Goal: Find contact information: Find contact information

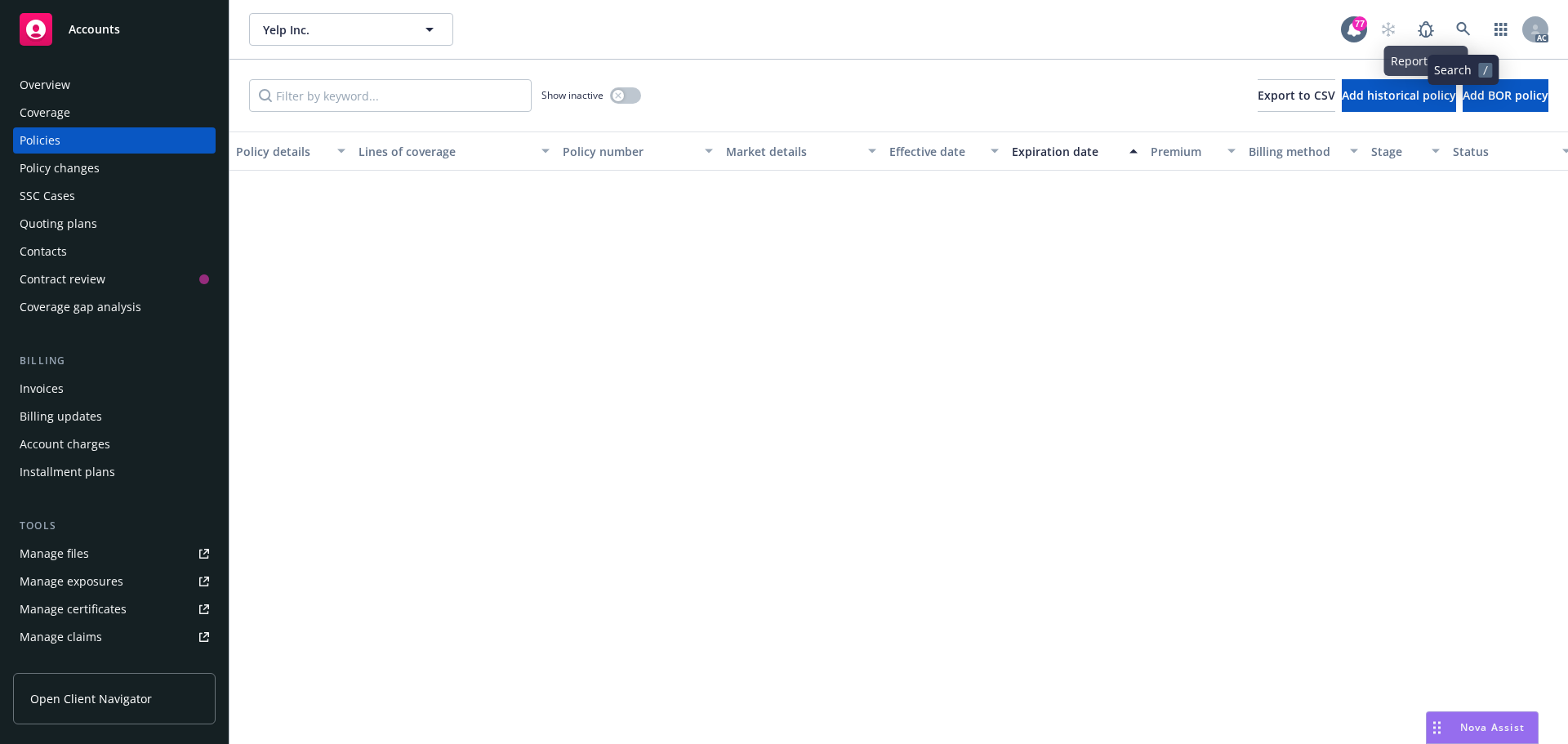
scroll to position [1295, 0]
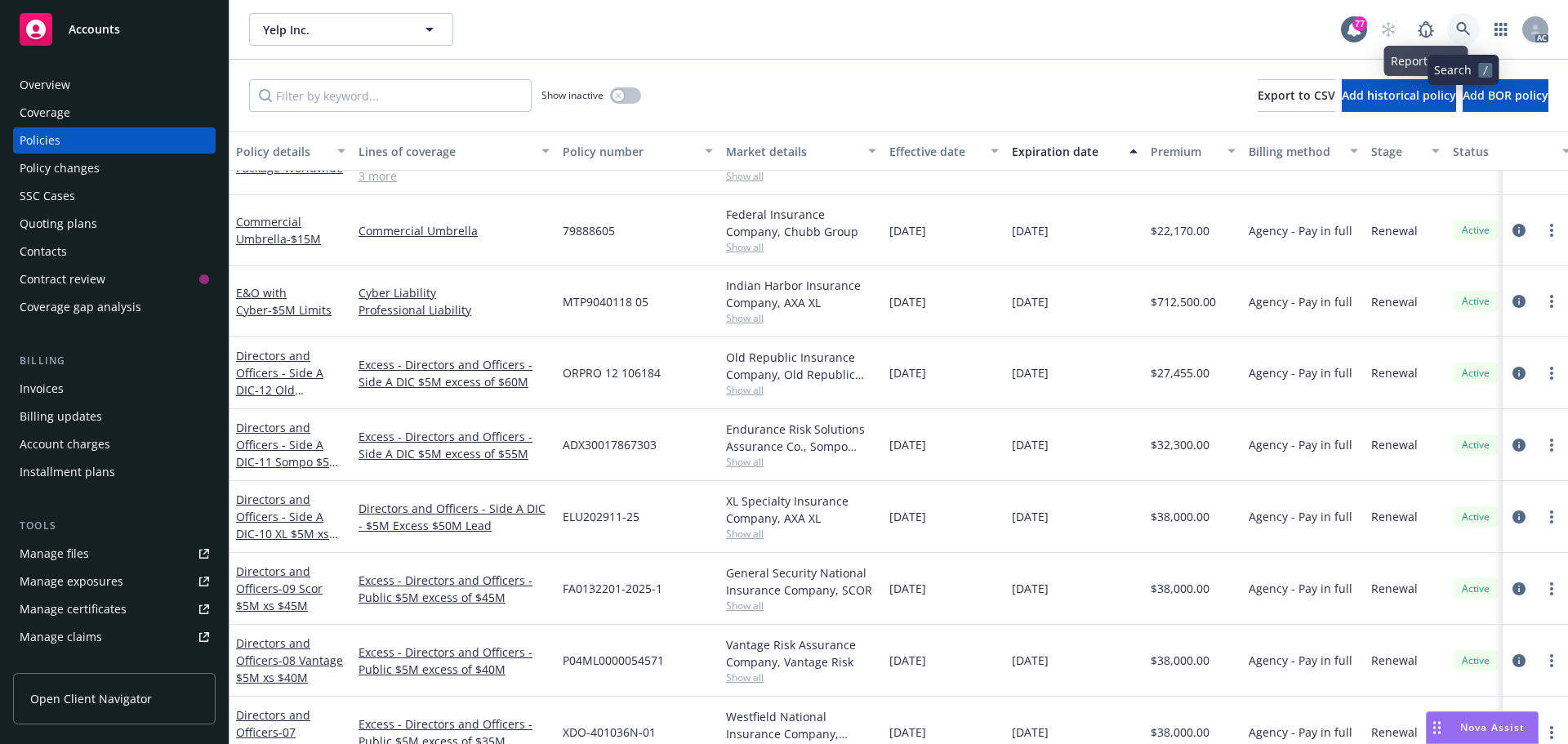
click at [1470, 29] on icon at bounding box center [1463, 29] width 15 height 15
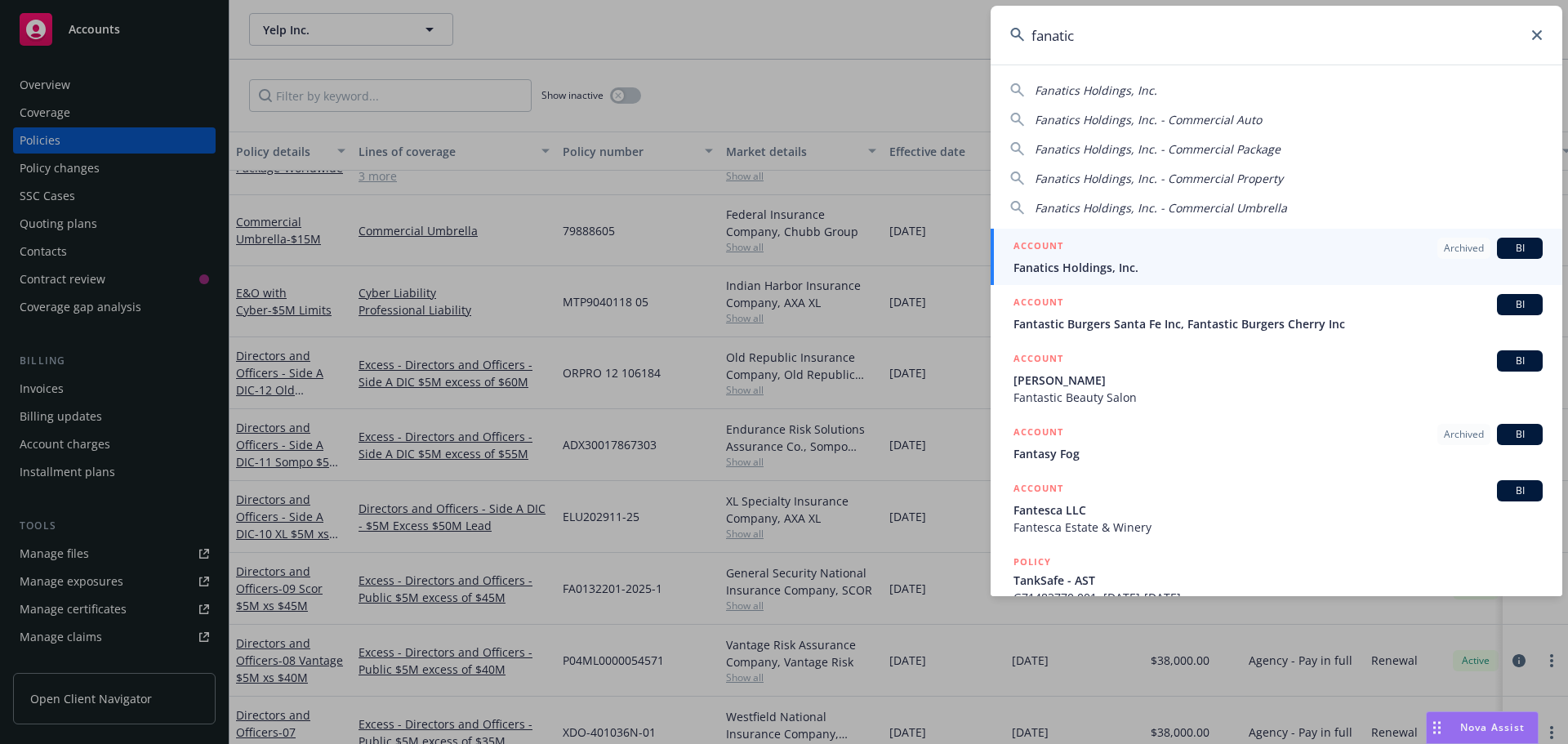
type input "fanatics"
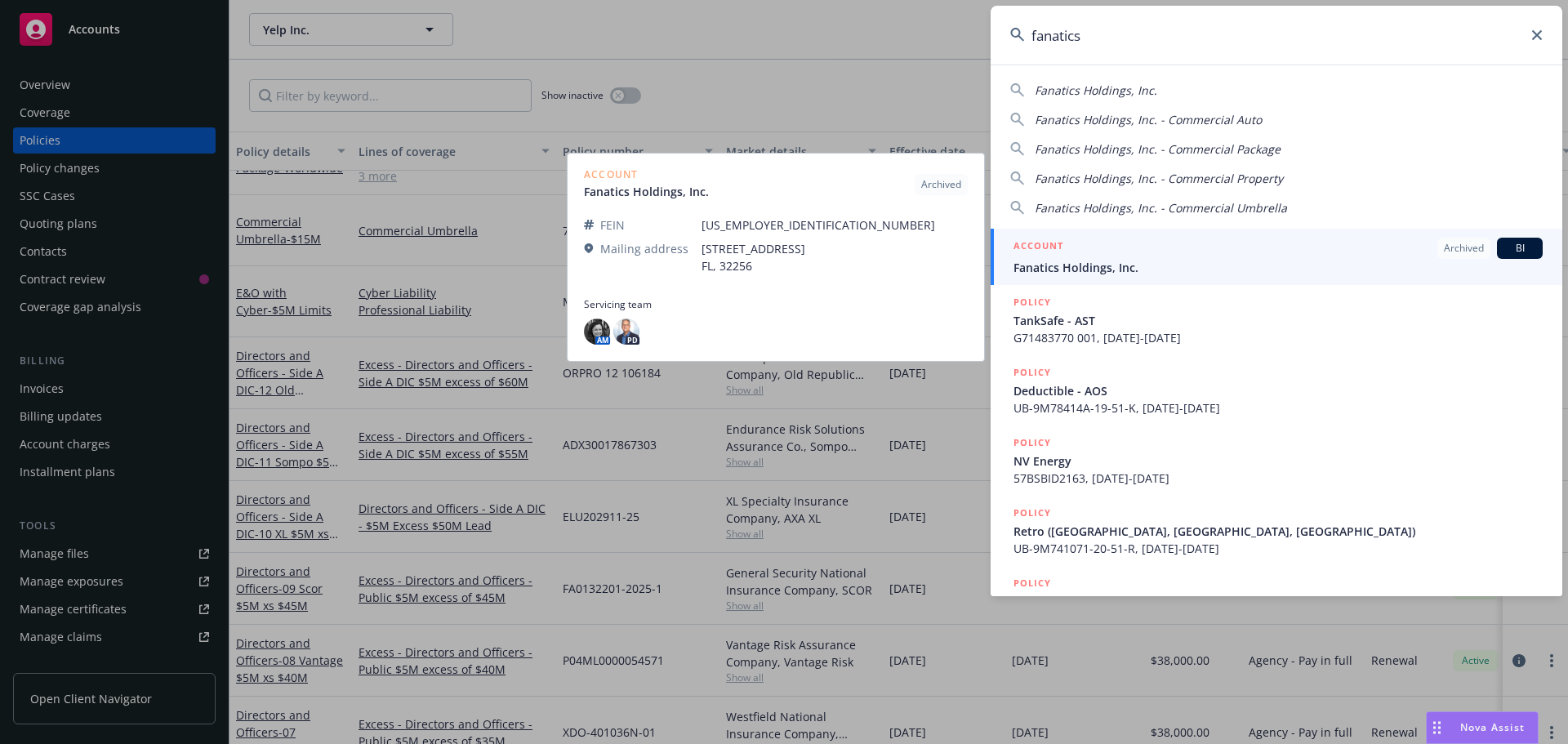
click at [1107, 253] on div "ACCOUNT Archived BI" at bounding box center [1278, 249] width 529 height 21
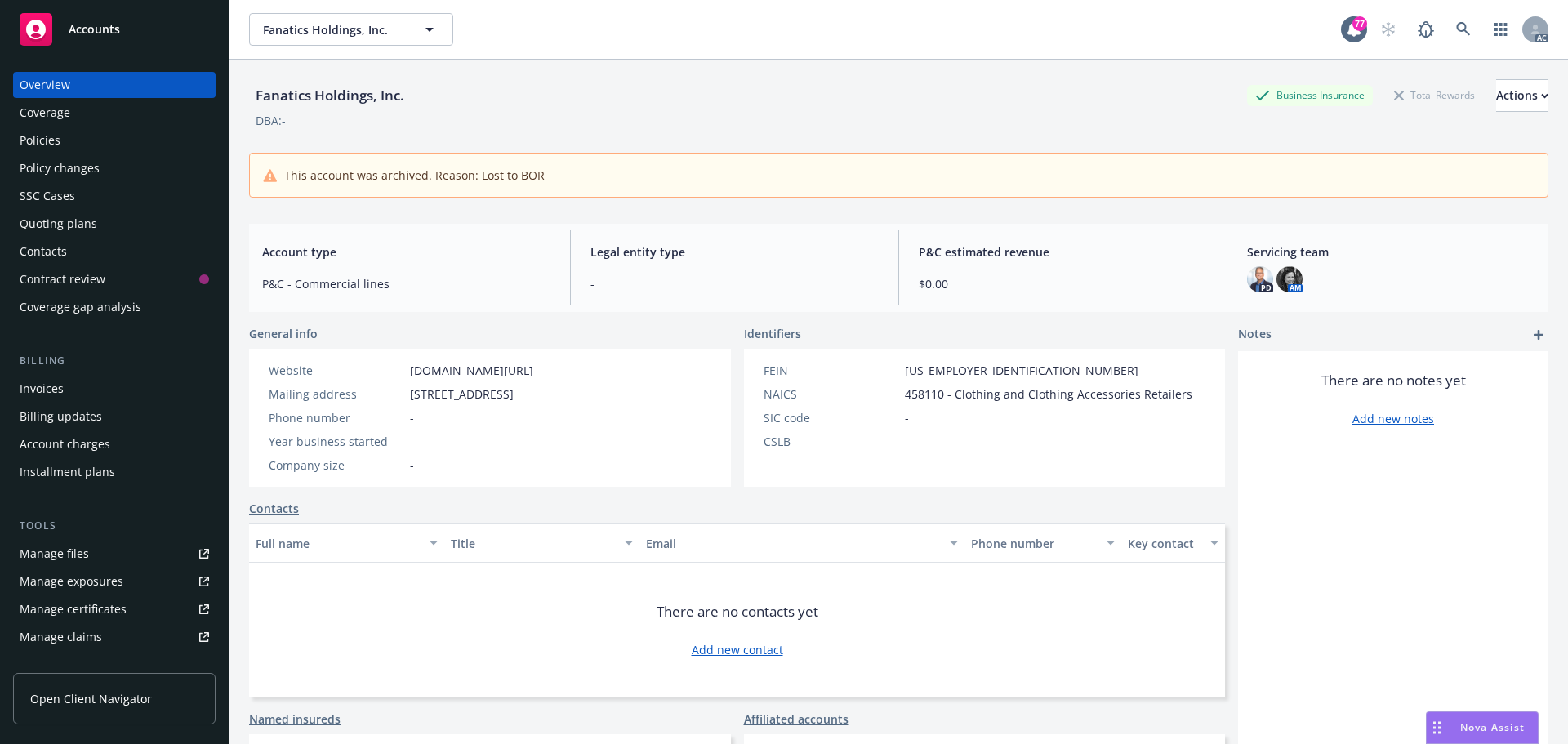
click at [78, 145] on div "Policies" at bounding box center [114, 140] width 190 height 26
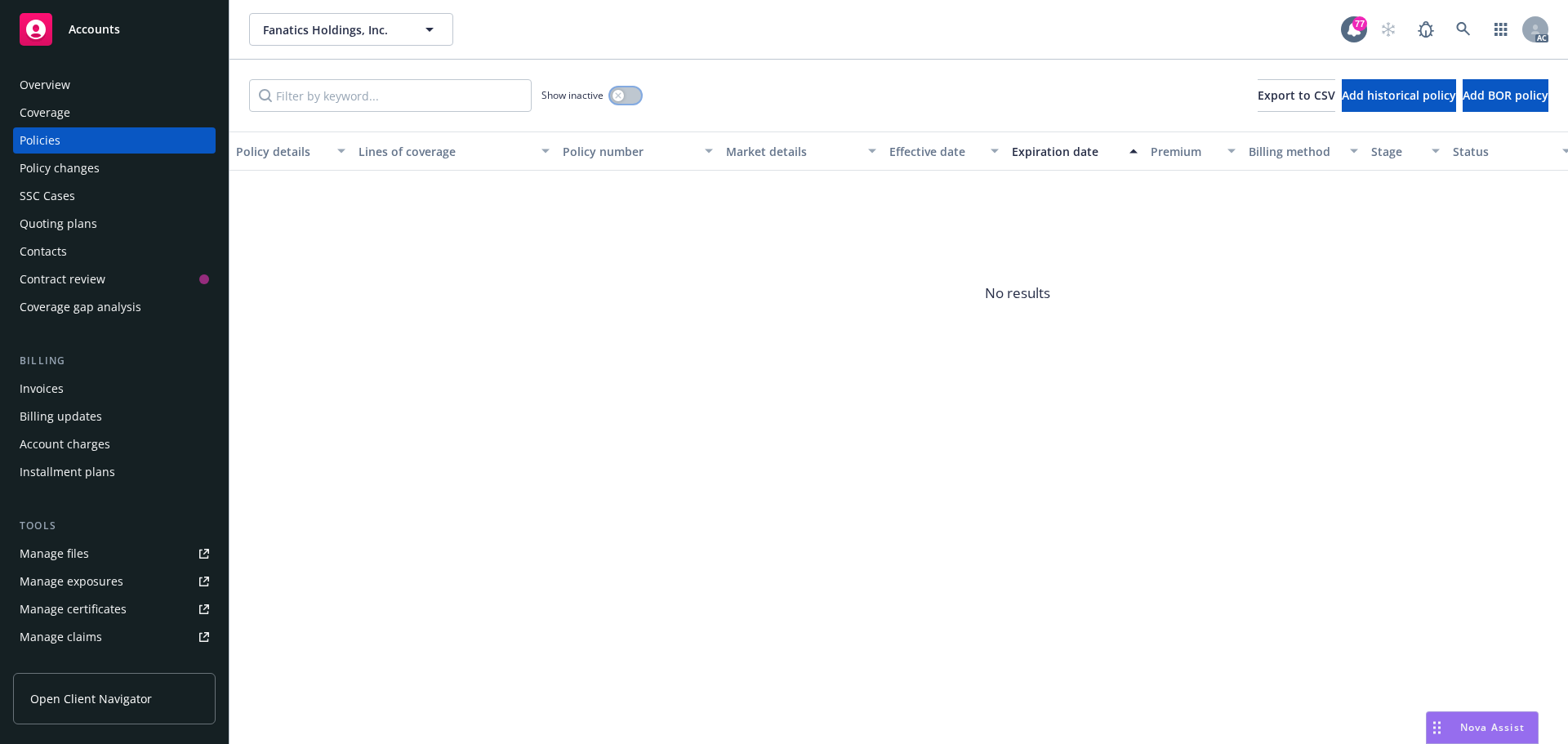
click at [633, 100] on button "button" at bounding box center [625, 95] width 31 height 16
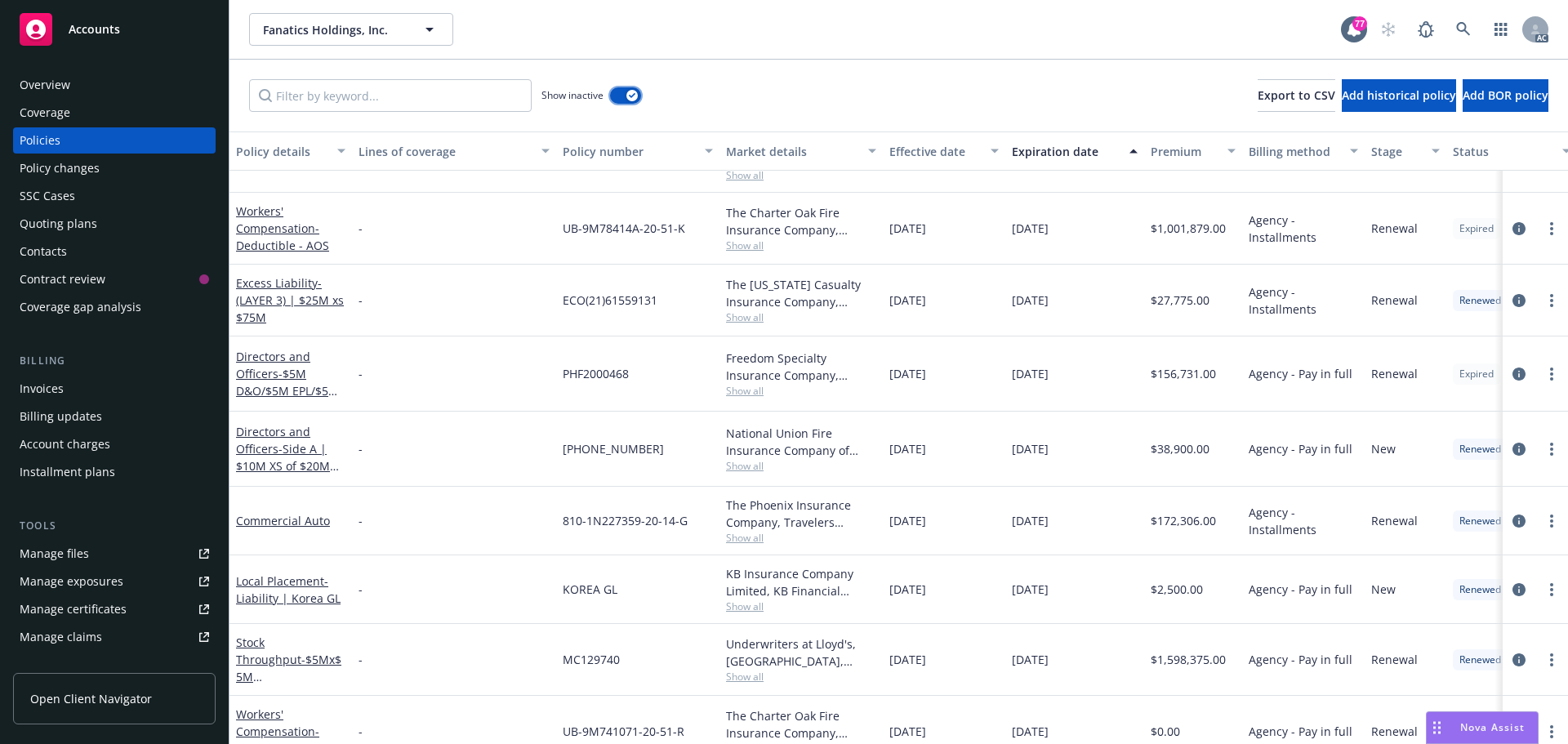
scroll to position [2939, 0]
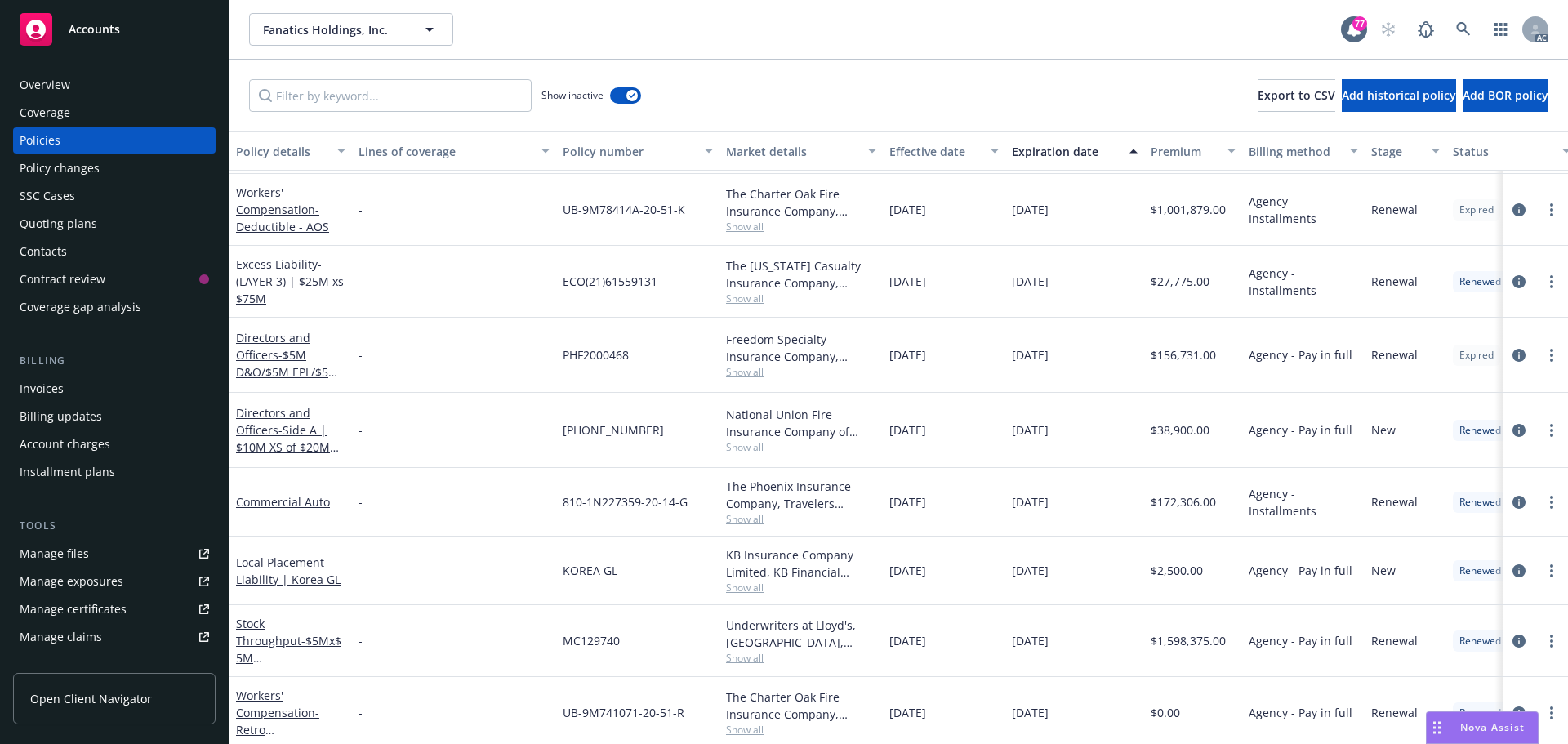
click at [747, 301] on span "Show all" at bounding box center [800, 298] width 150 height 14
click at [1458, 25] on icon at bounding box center [1463, 29] width 14 height 14
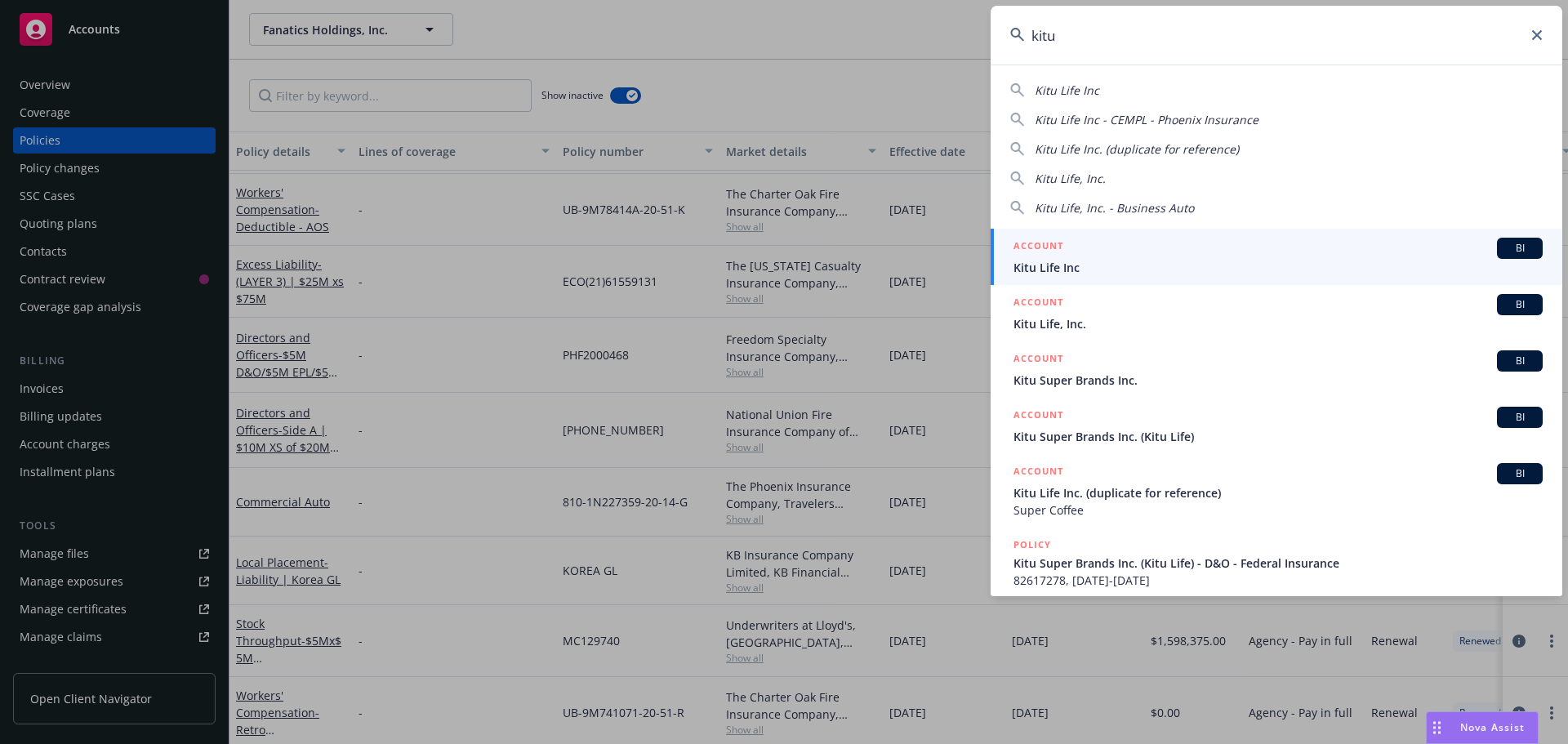
type input "kitu"
click at [1081, 258] on div "ACCOUNT BI" at bounding box center [1278, 249] width 529 height 21
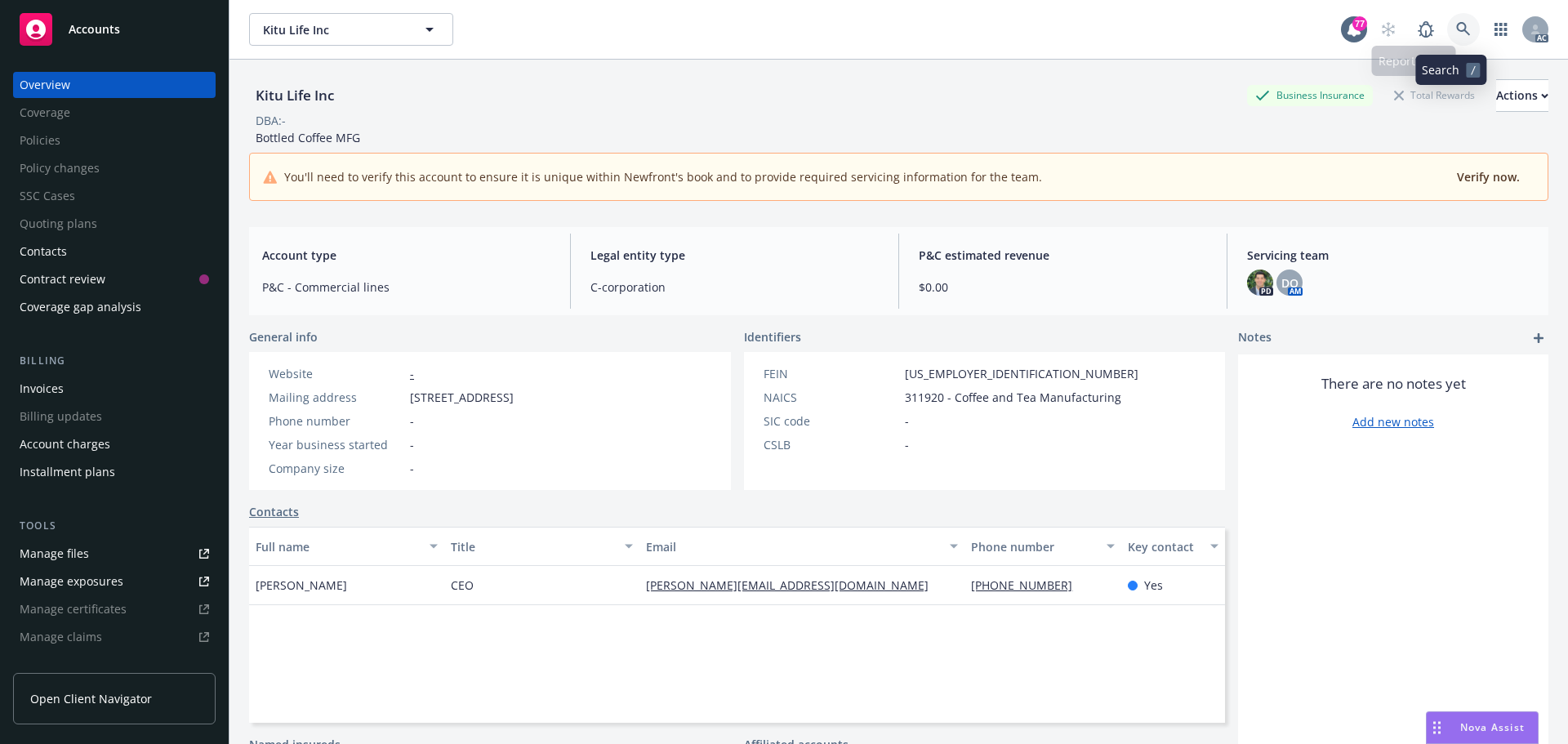
click at [1457, 32] on icon at bounding box center [1463, 29] width 15 height 15
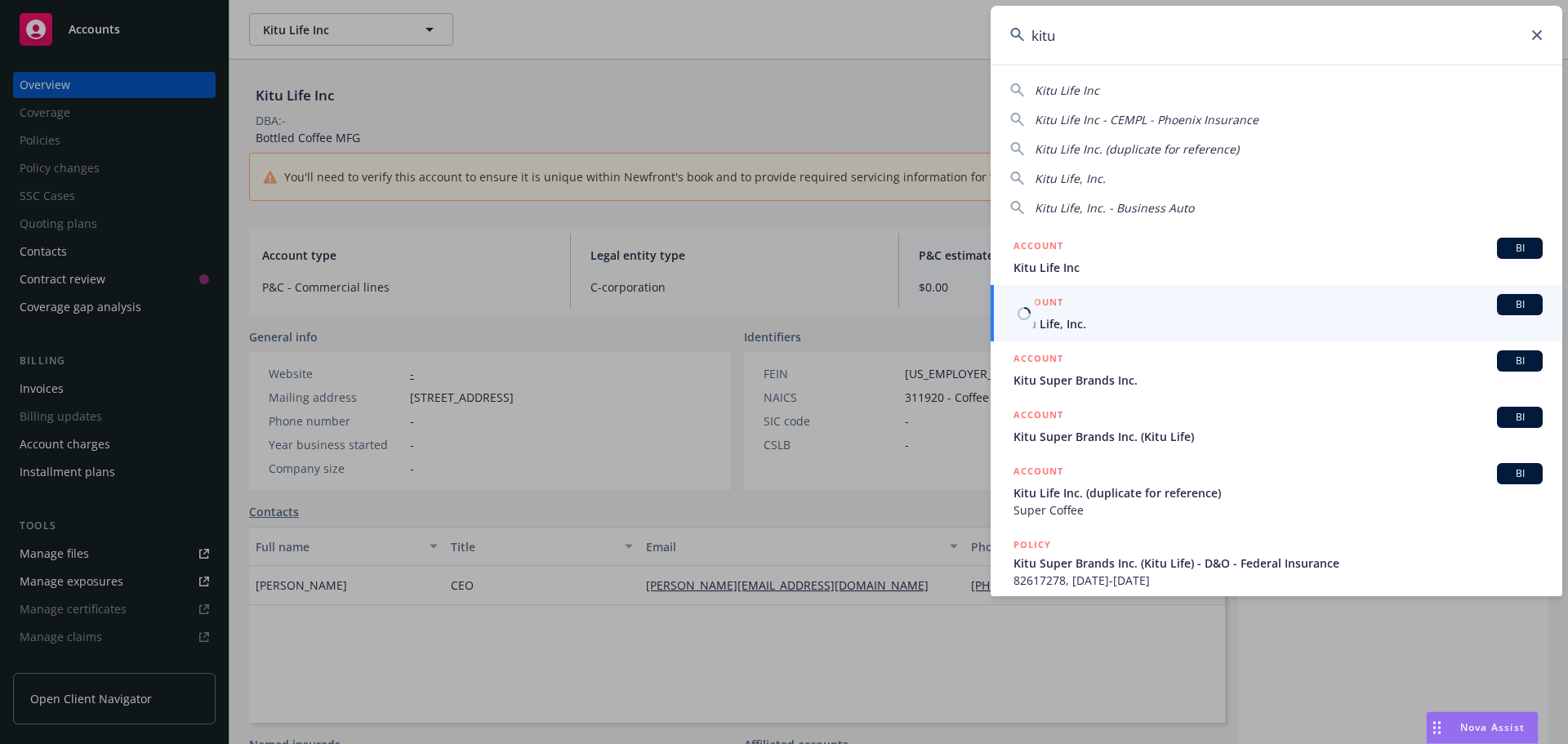
type input "kitu"
click at [1093, 311] on div "ACCOUNT BI" at bounding box center [1278, 305] width 529 height 21
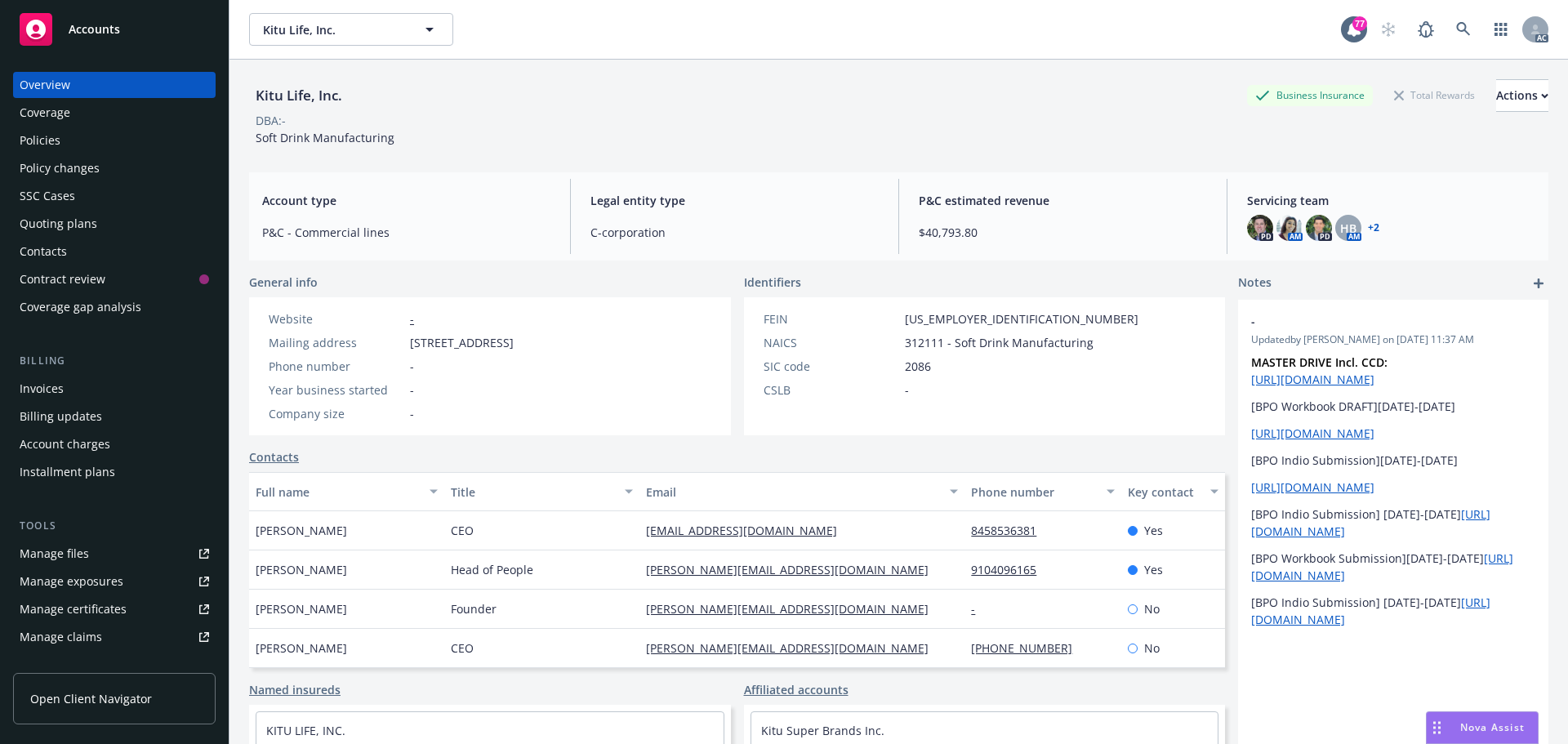
click at [62, 135] on div "Policies" at bounding box center [114, 140] width 190 height 26
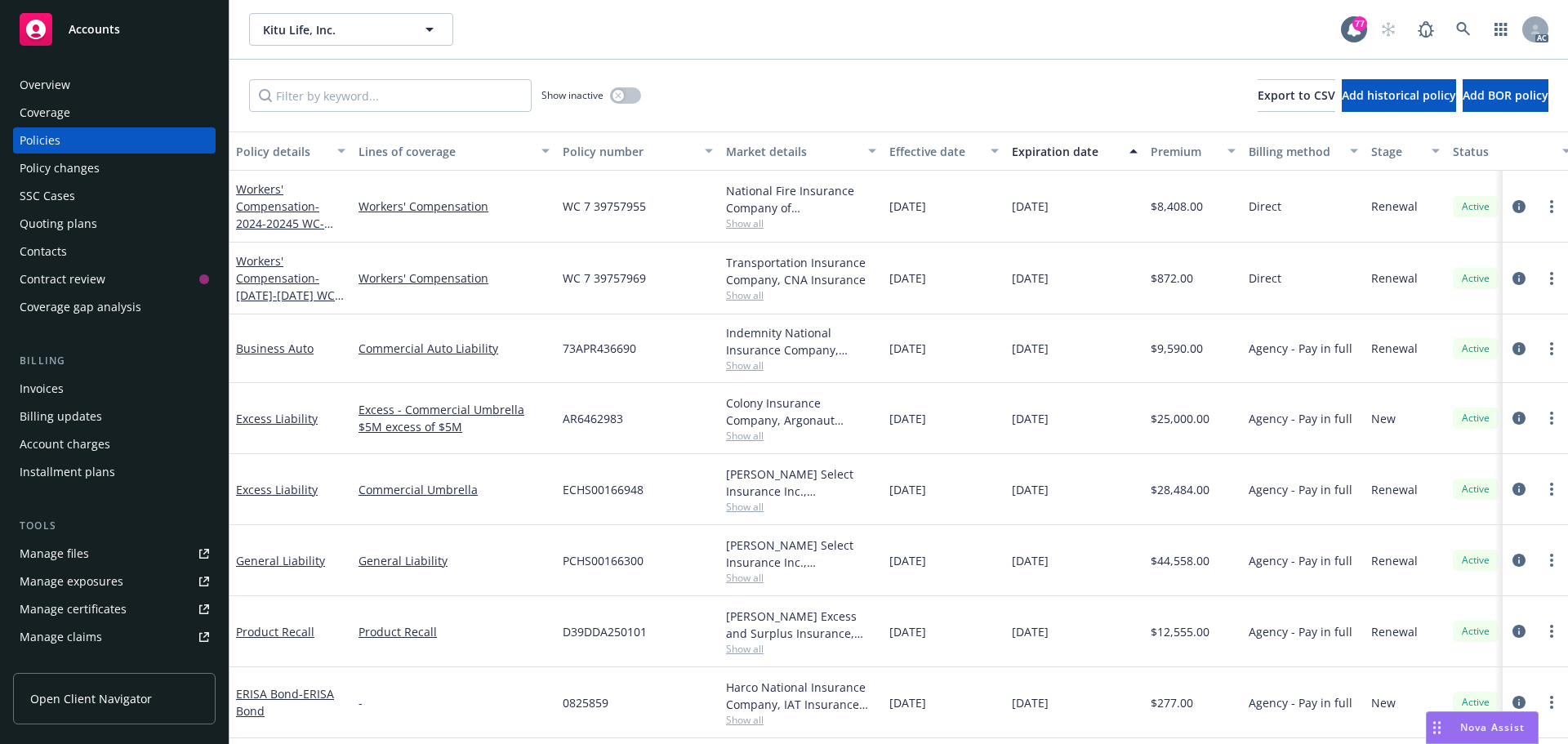
scroll to position [7, 0]
click at [59, 79] on div "Overview" at bounding box center [45, 84] width 50 height 26
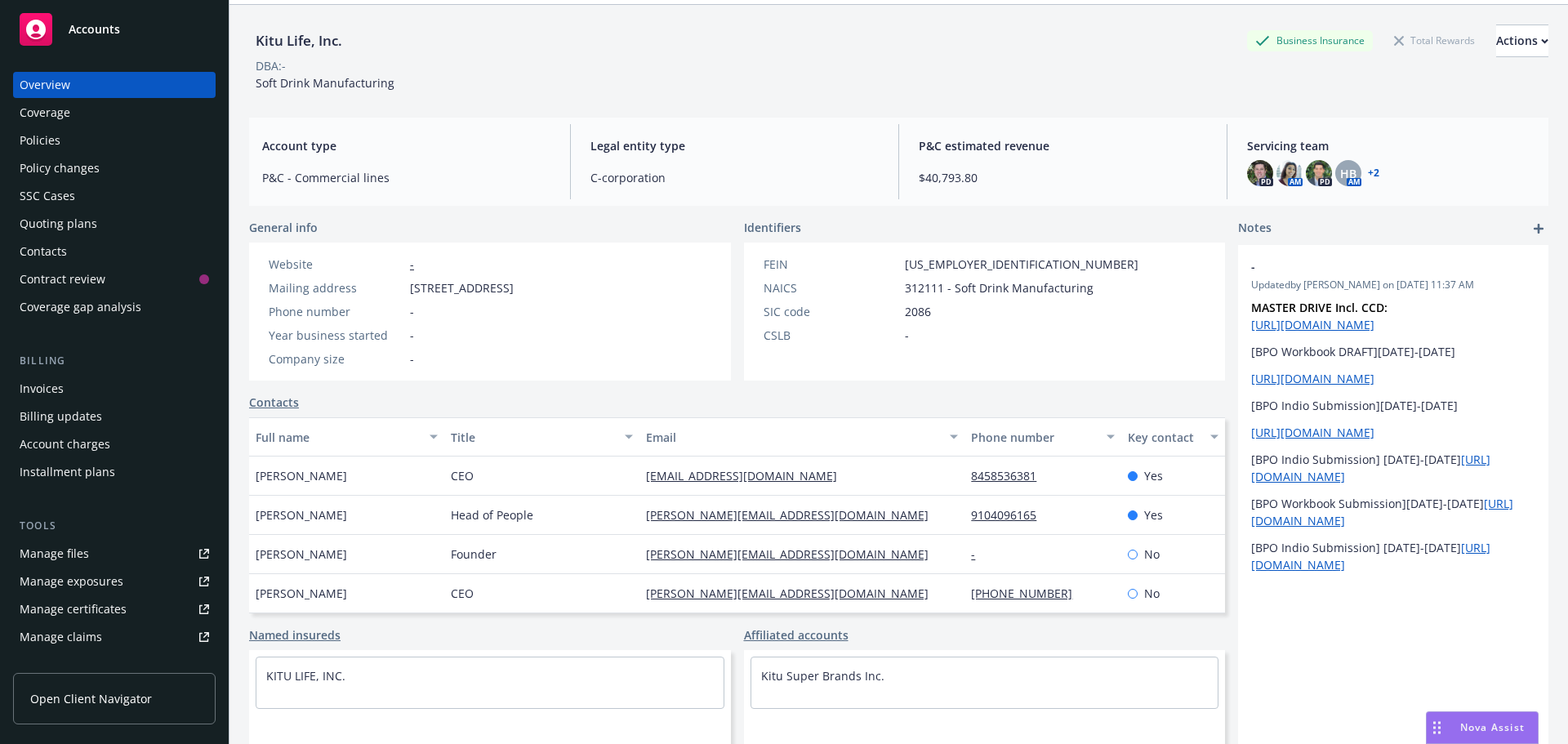
scroll to position [110, 0]
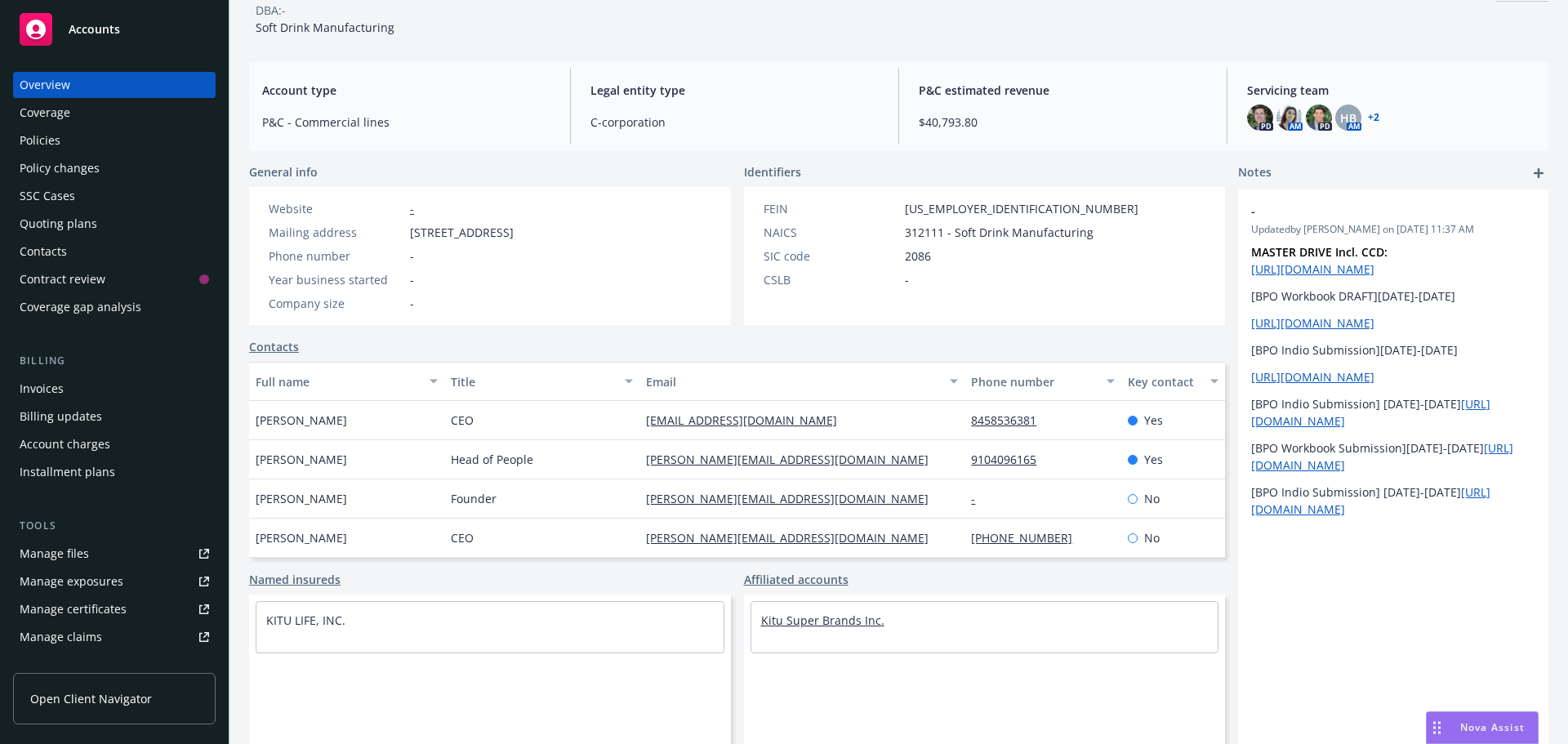
click at [856, 620] on link "Kitu Super Brands Inc." at bounding box center [823, 620] width 123 height 15
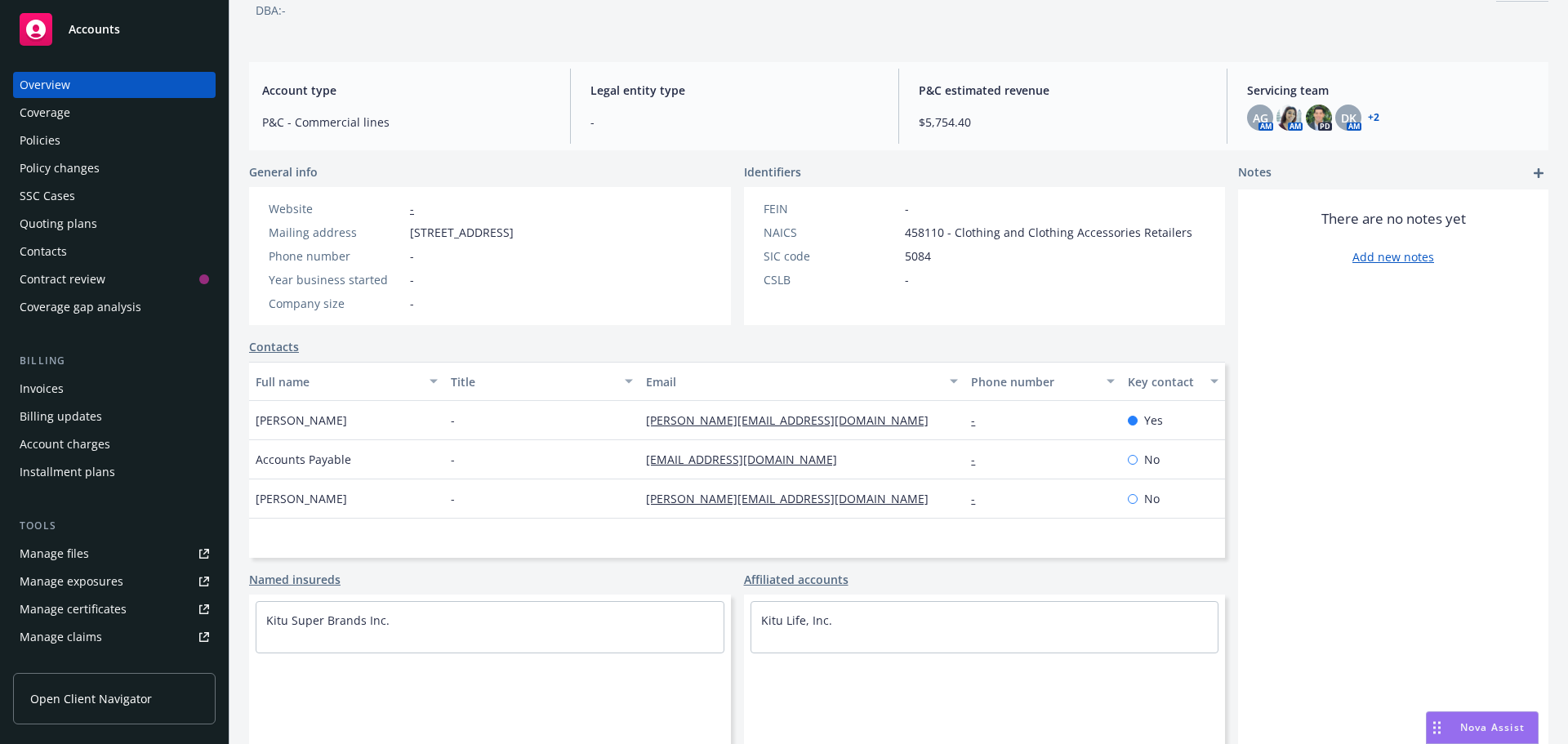
click at [92, 144] on div "Policies" at bounding box center [114, 140] width 190 height 26
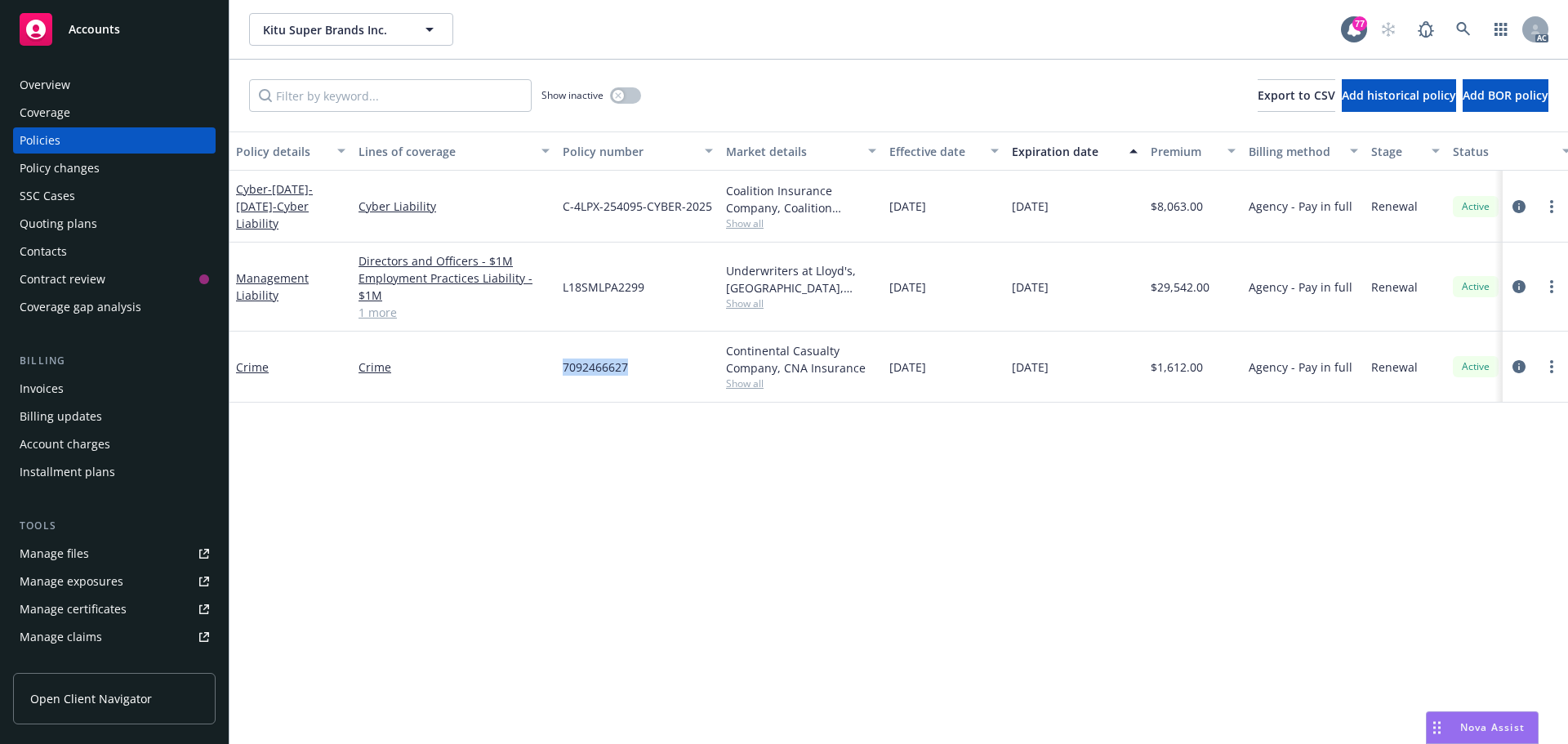
drag, startPoint x: 633, startPoint y: 366, endPoint x: 561, endPoint y: 366, distance: 72.0
click at [561, 366] on div "7092466627" at bounding box center [638, 367] width 164 height 71
copy span "7092466627"
